Goal: Task Accomplishment & Management: Manage account settings

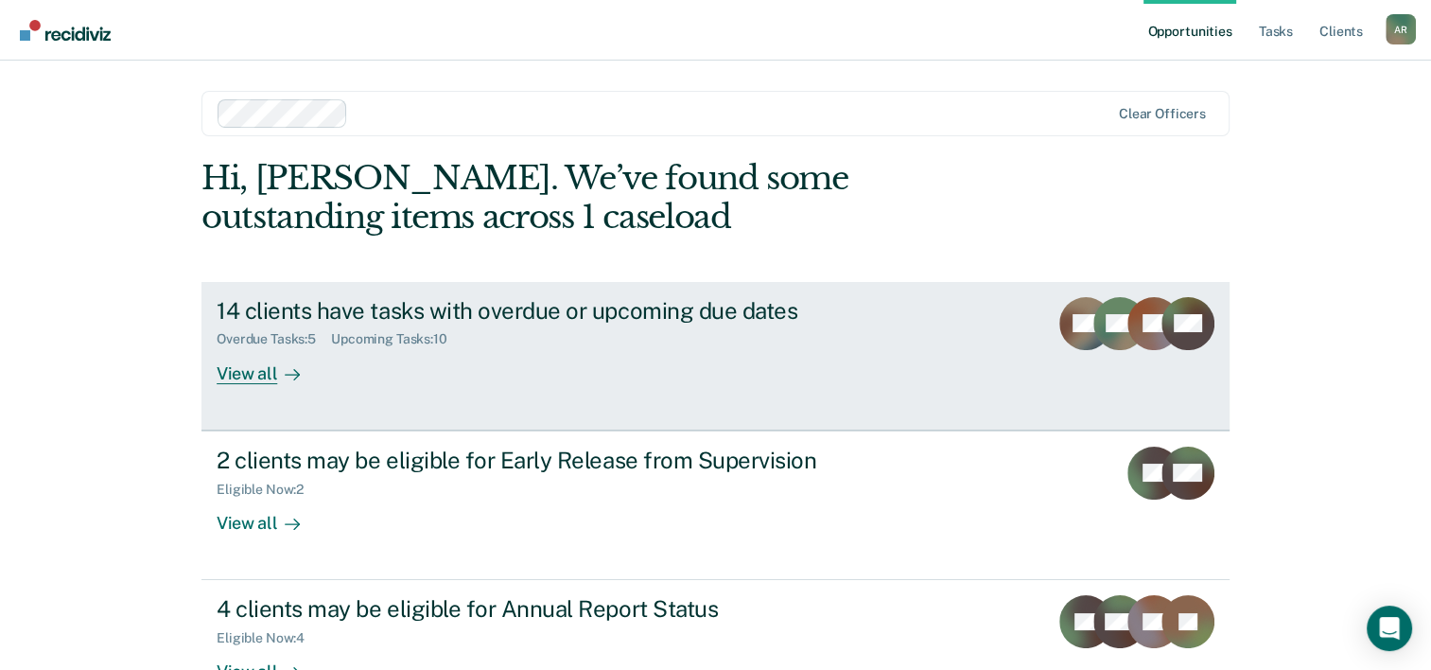
click at [617, 320] on div "14 clients have tasks with overdue or upcoming due dates" at bounding box center [549, 310] width 664 height 27
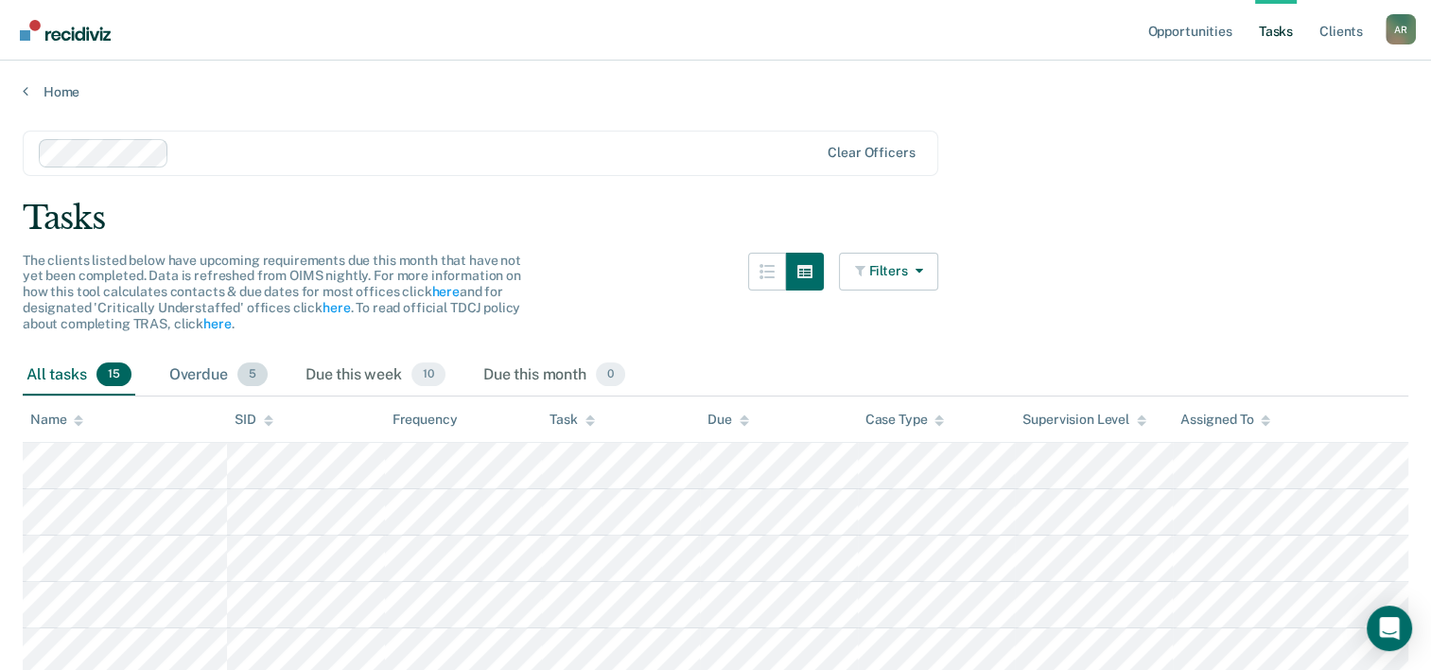
click at [204, 369] on div "Overdue 5" at bounding box center [219, 376] width 106 height 42
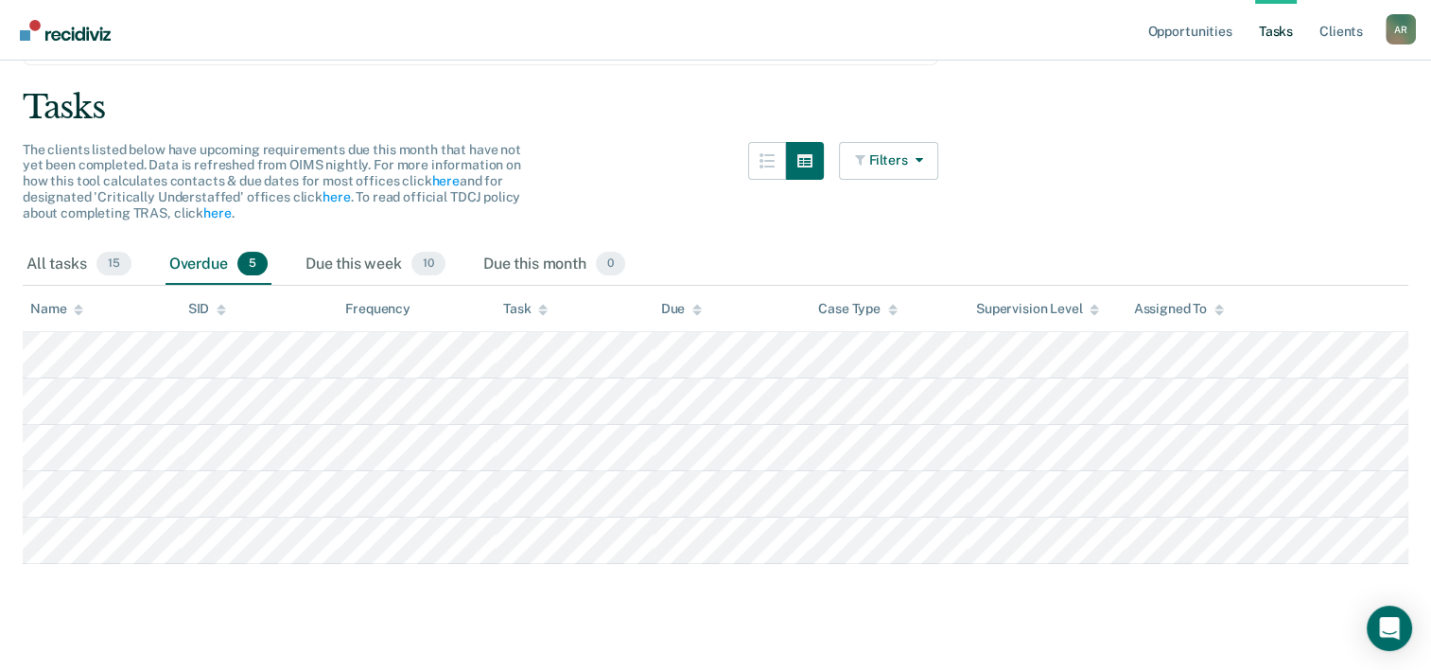
scroll to position [230, 0]
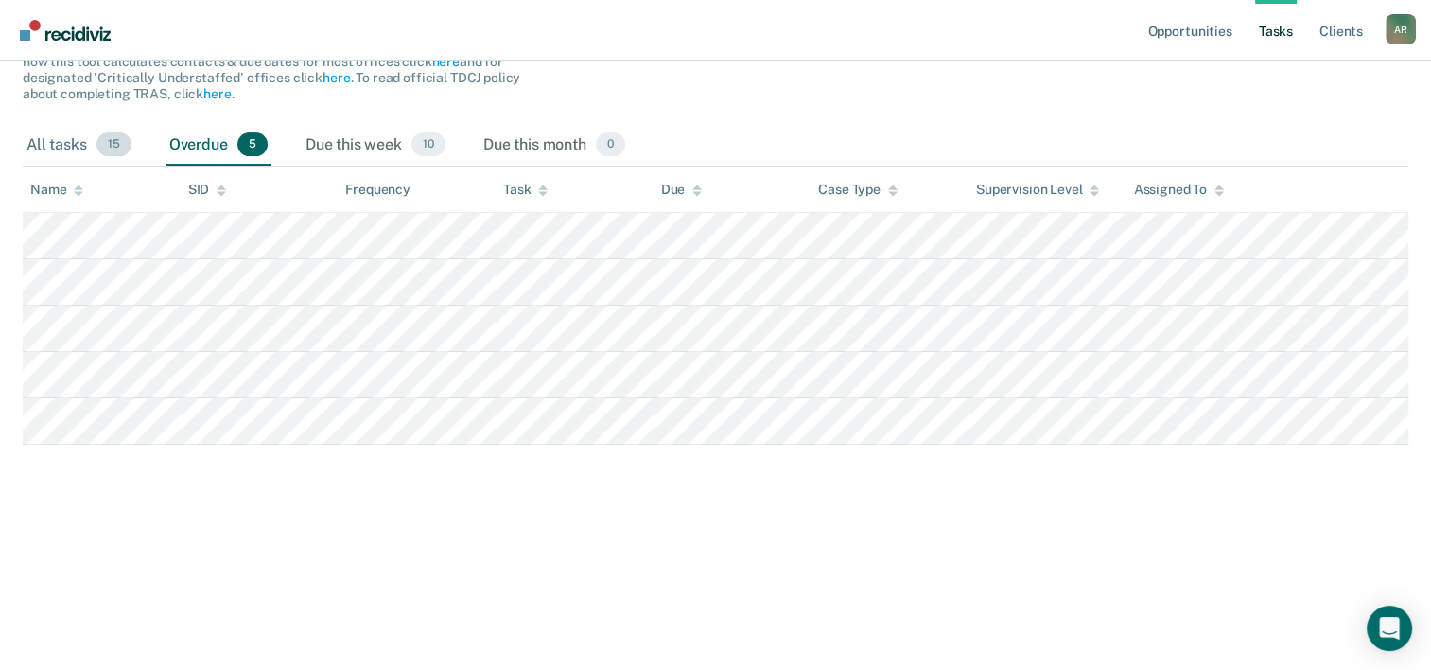
click at [42, 142] on div "All tasks 15" at bounding box center [79, 146] width 113 height 42
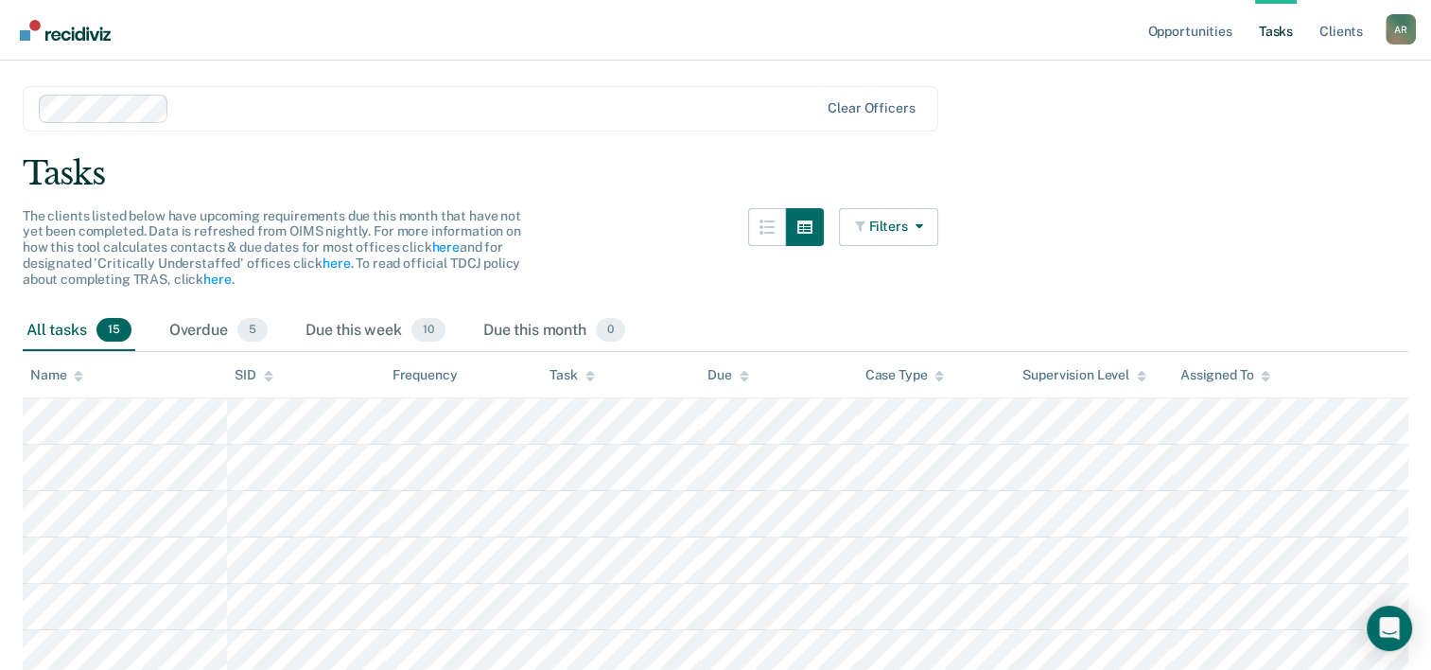
scroll to position [0, 0]
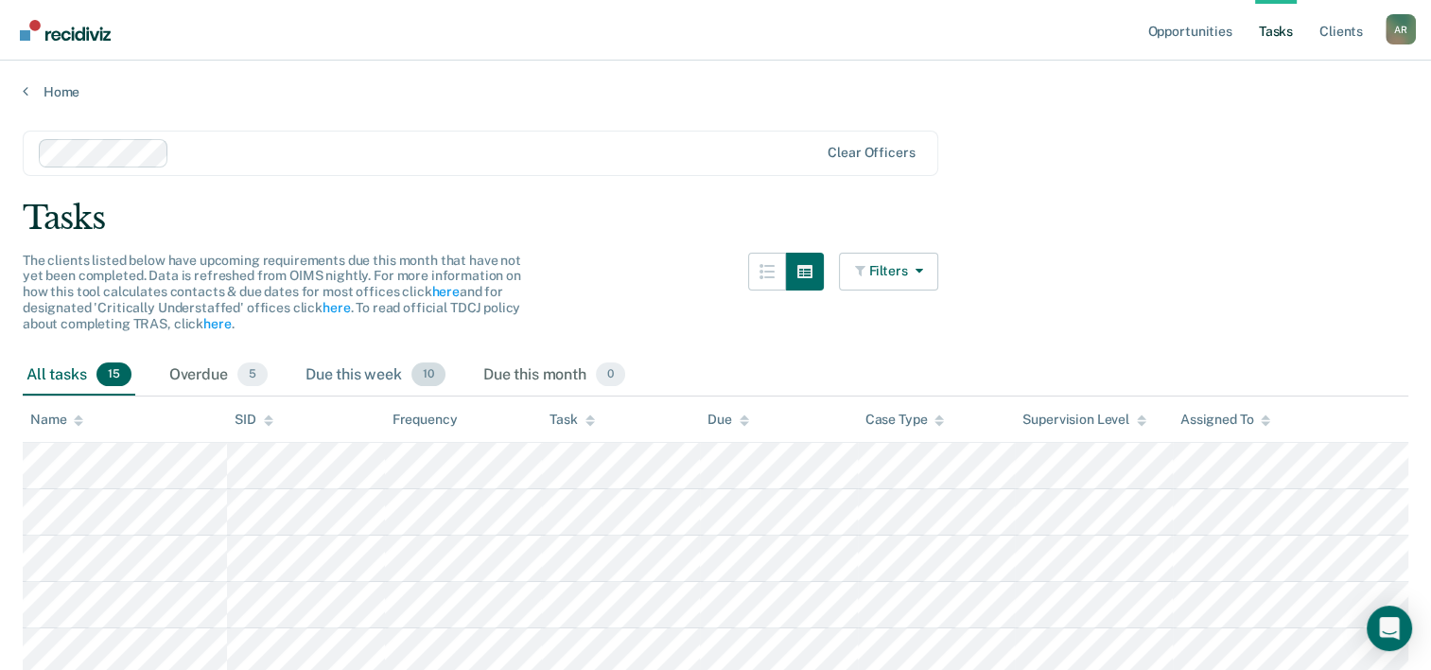
click at [430, 378] on span "10" at bounding box center [429, 374] width 34 height 25
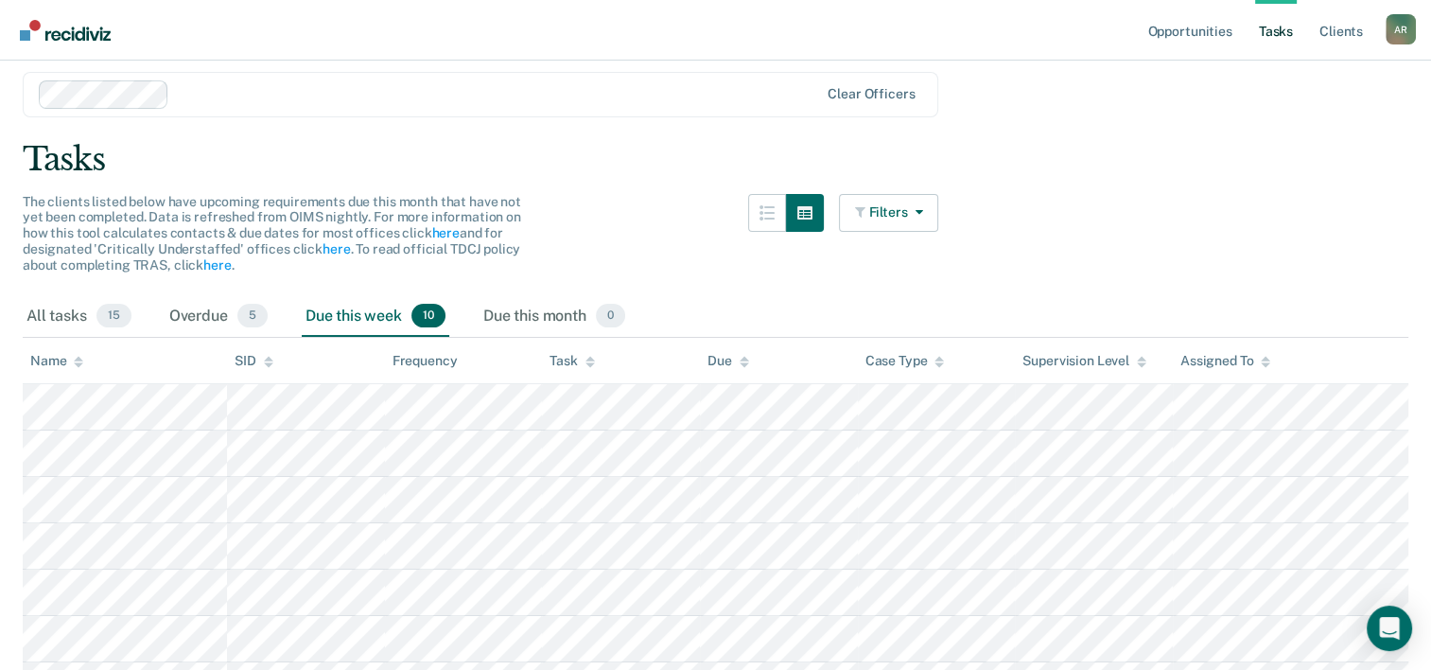
scroll to position [95, 0]
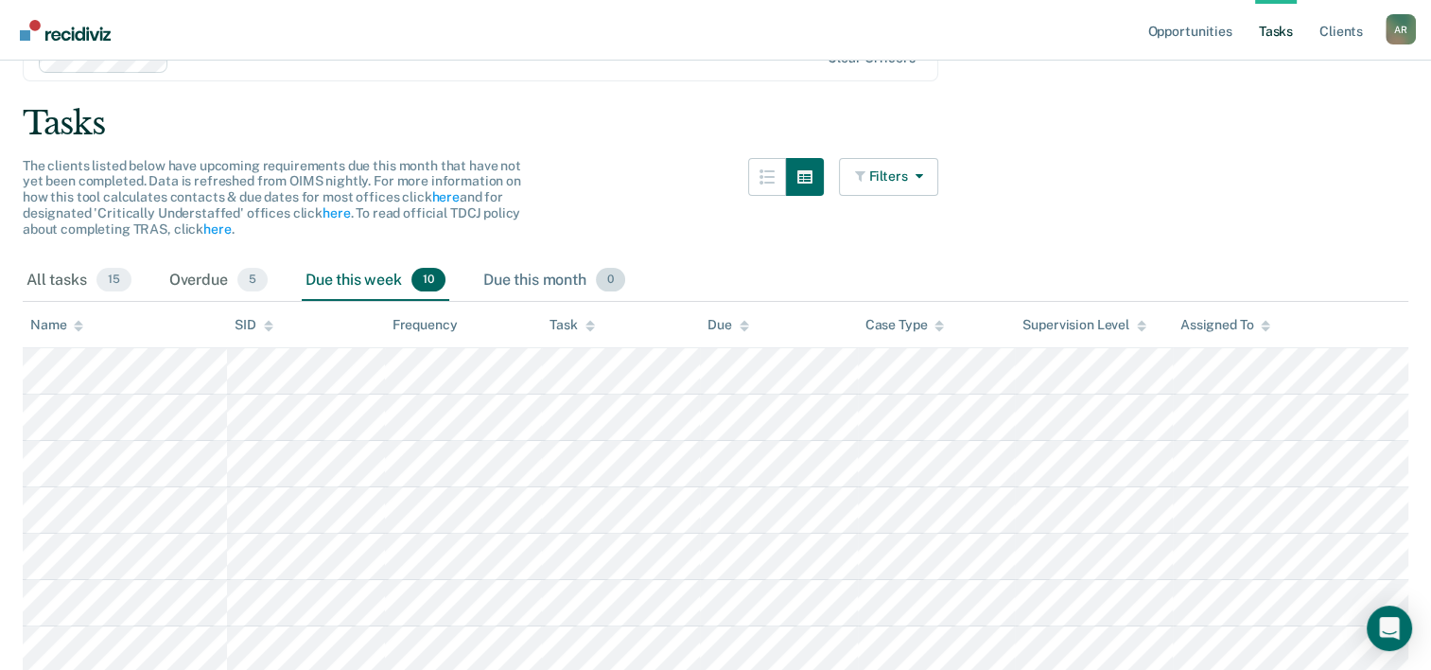
click at [584, 280] on div "Due this month 0" at bounding box center [554, 281] width 149 height 42
